Goal: Information Seeking & Learning: Learn about a topic

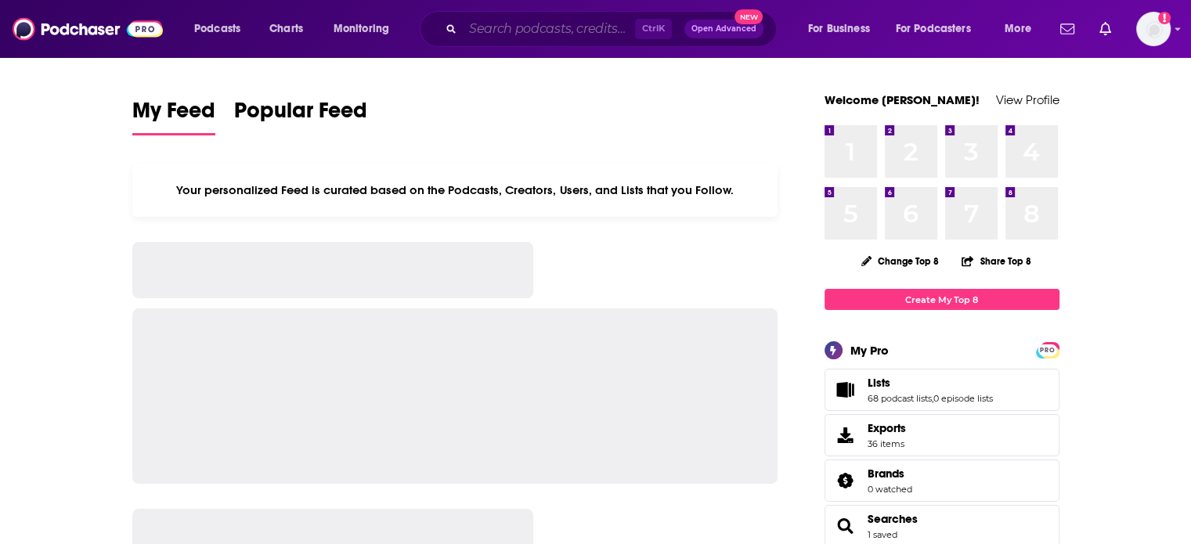
click at [520, 38] on input "Search podcasts, credits, & more..." at bounding box center [549, 28] width 172 height 25
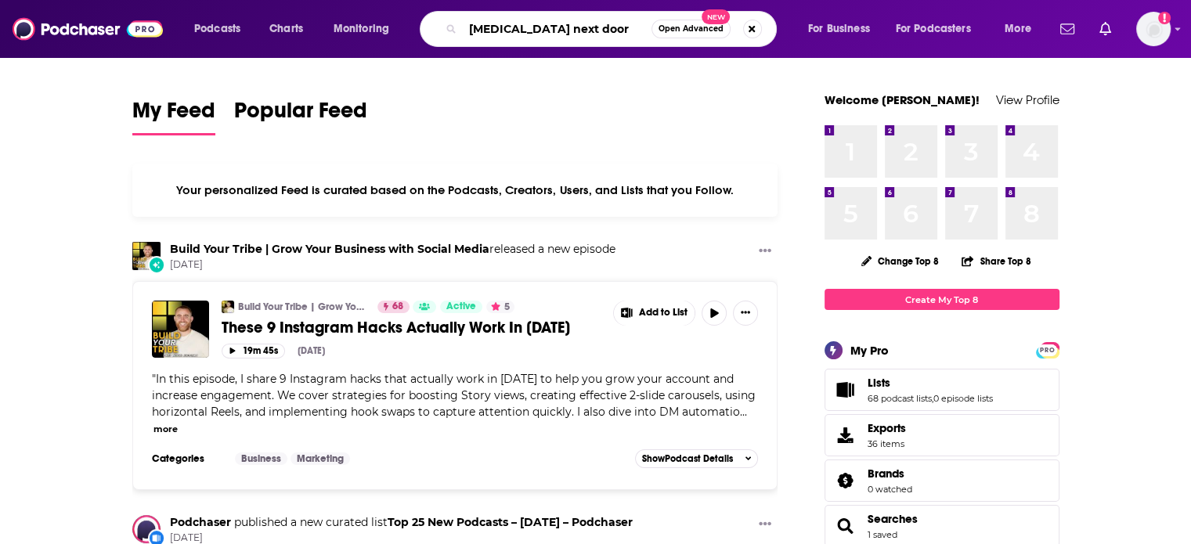
type input "[MEDICAL_DATA] next door"
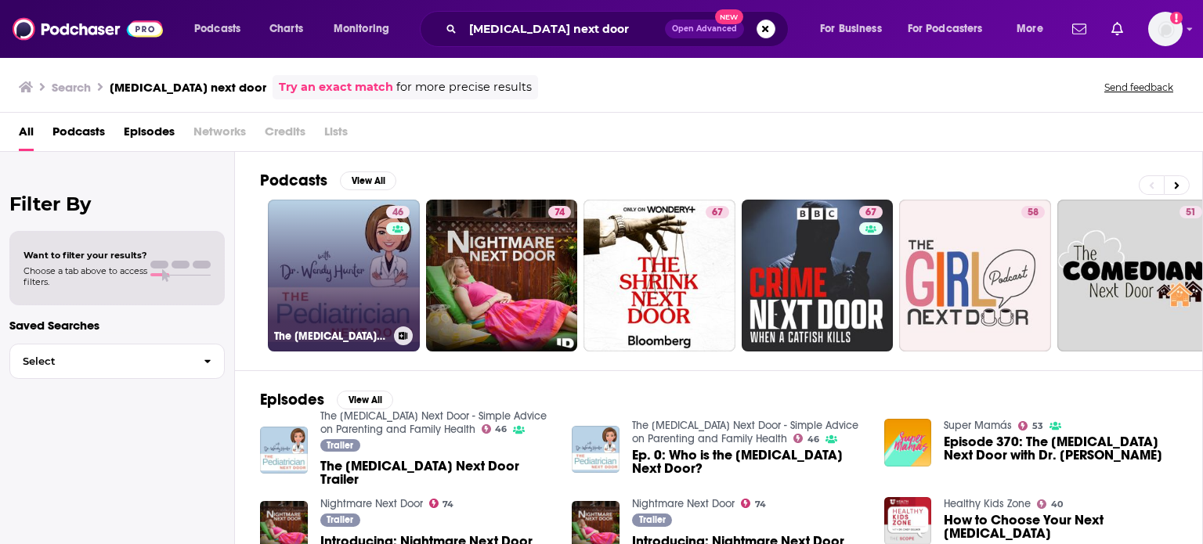
click at [358, 275] on link "46 The [MEDICAL_DATA] Next Door - Simple Advice on Parenting and Family Health" at bounding box center [344, 276] width 152 height 152
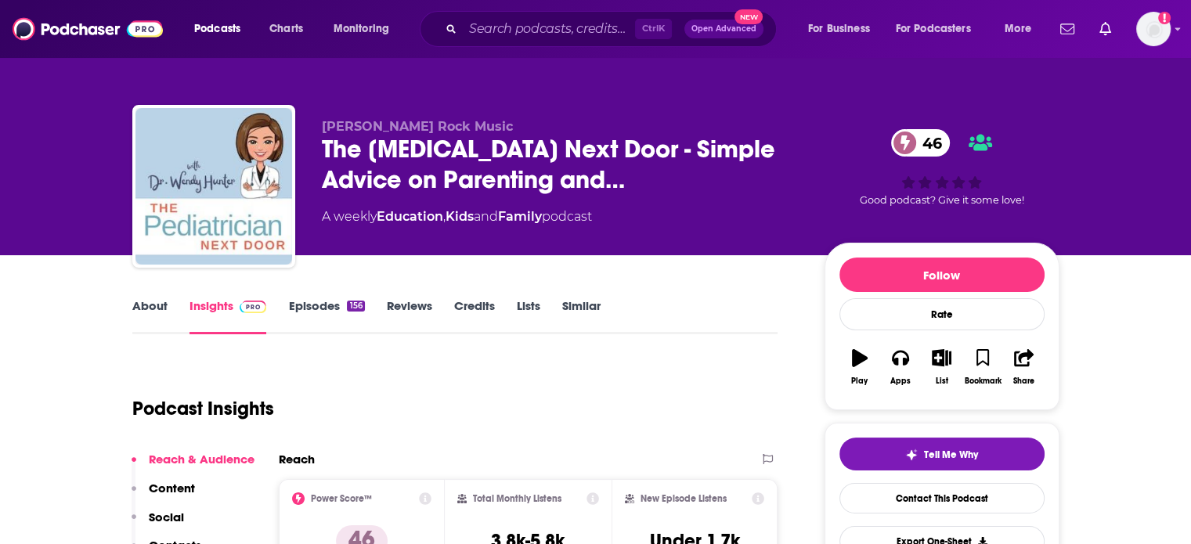
click at [156, 304] on link "About" at bounding box center [149, 316] width 35 height 36
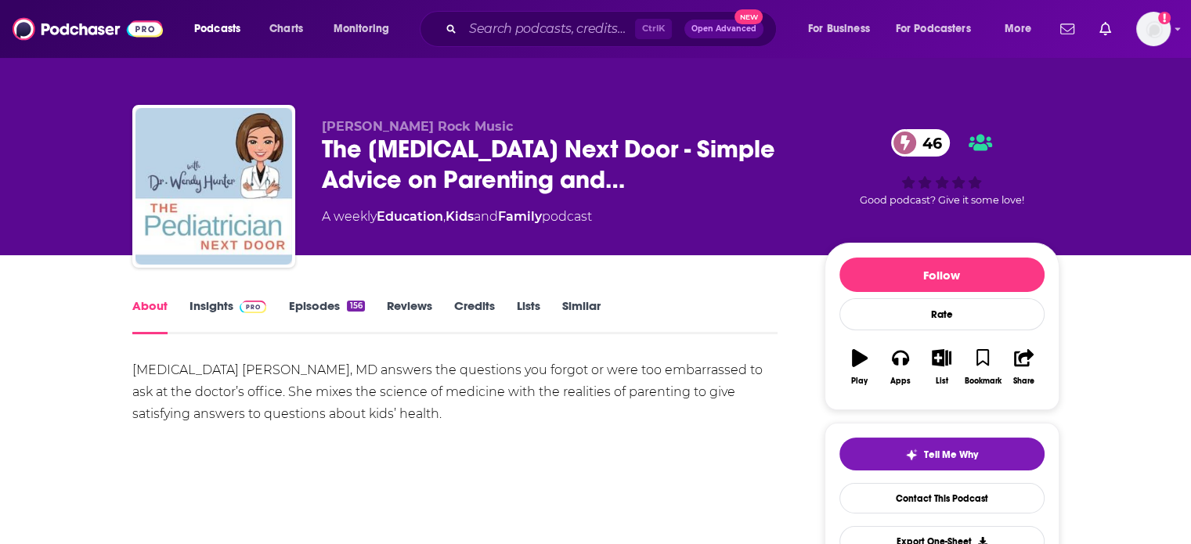
click at [202, 365] on div "[MEDICAL_DATA] [PERSON_NAME], MD answers the questions you forgot or were too e…" at bounding box center [455, 392] width 646 height 66
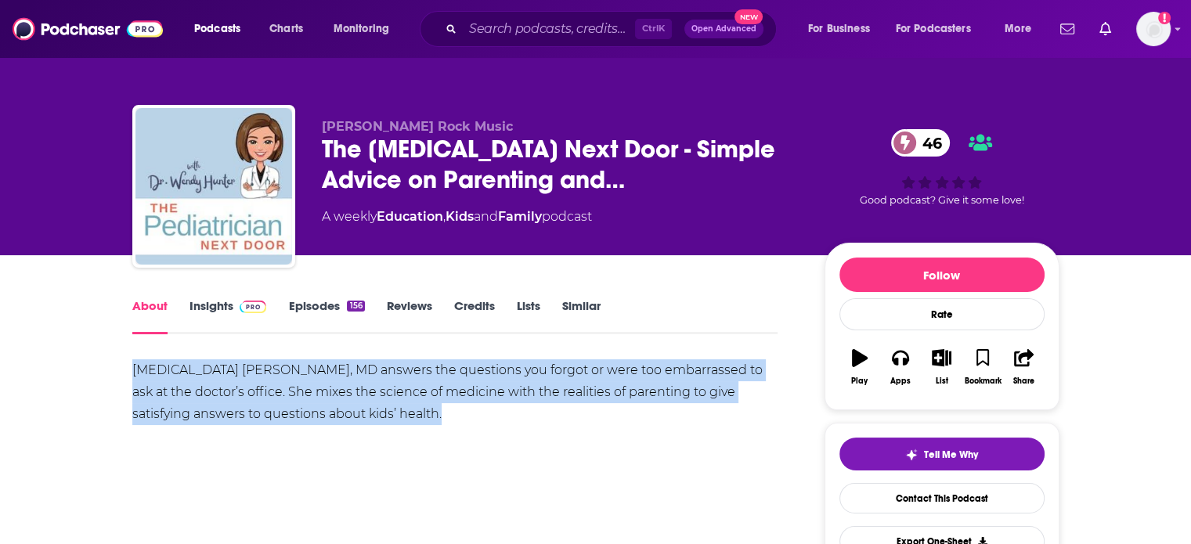
click at [202, 365] on div "[MEDICAL_DATA] [PERSON_NAME], MD answers the questions you forgot or were too e…" at bounding box center [455, 392] width 646 height 66
copy div "[MEDICAL_DATA] [PERSON_NAME], MD answers the questions you forgot or were too e…"
